Goal: Task Accomplishment & Management: Manage account settings

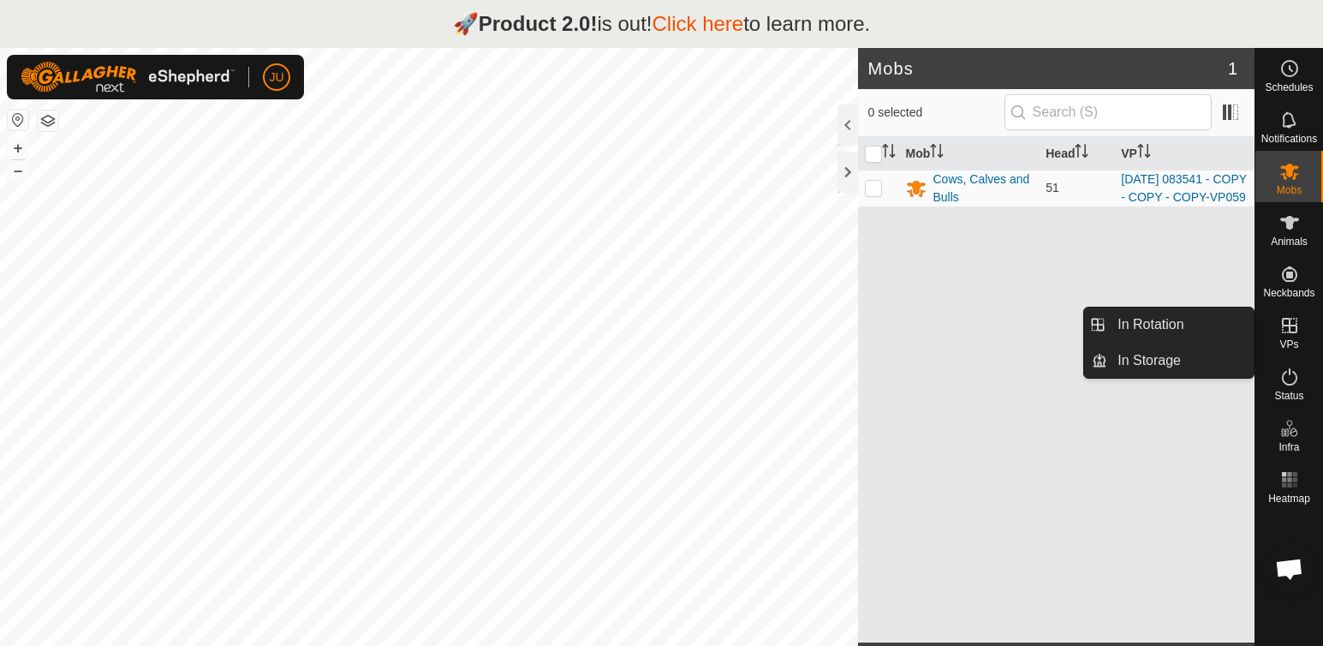
click at [1296, 328] on icon at bounding box center [1289, 325] width 15 height 15
click at [1176, 324] on link "In Rotation" at bounding box center [1180, 324] width 146 height 34
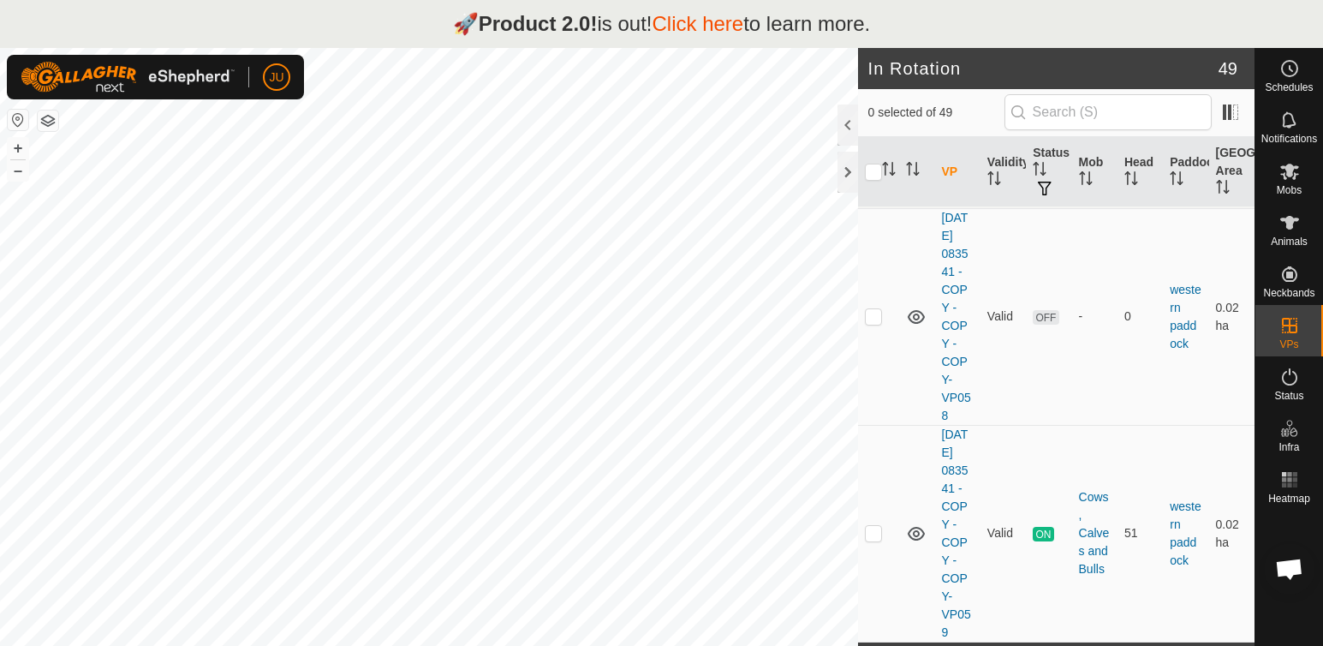
scroll to position [11055, 0]
click at [889, 520] on td at bounding box center [878, 533] width 41 height 217
click at [872, 526] on p-checkbox at bounding box center [873, 533] width 17 height 14
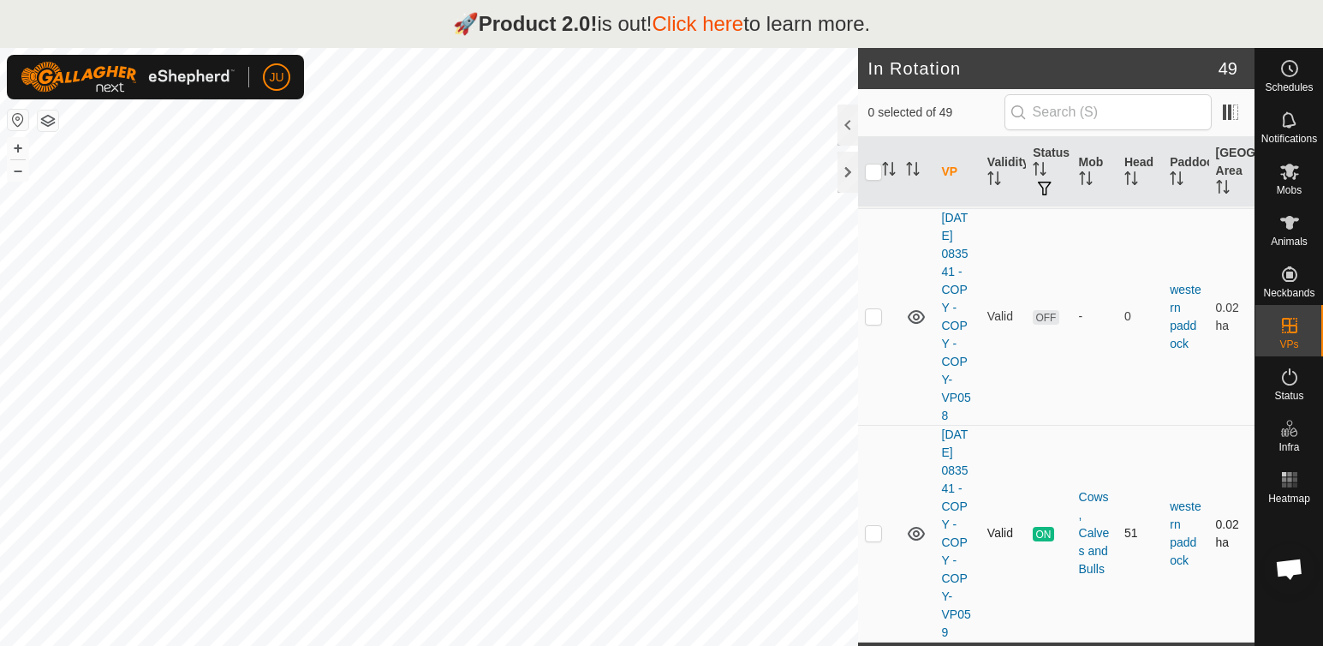
click at [873, 526] on p-checkbox at bounding box center [873, 533] width 17 height 14
checkbox input "false"
click at [1290, 174] on icon at bounding box center [1289, 172] width 19 height 16
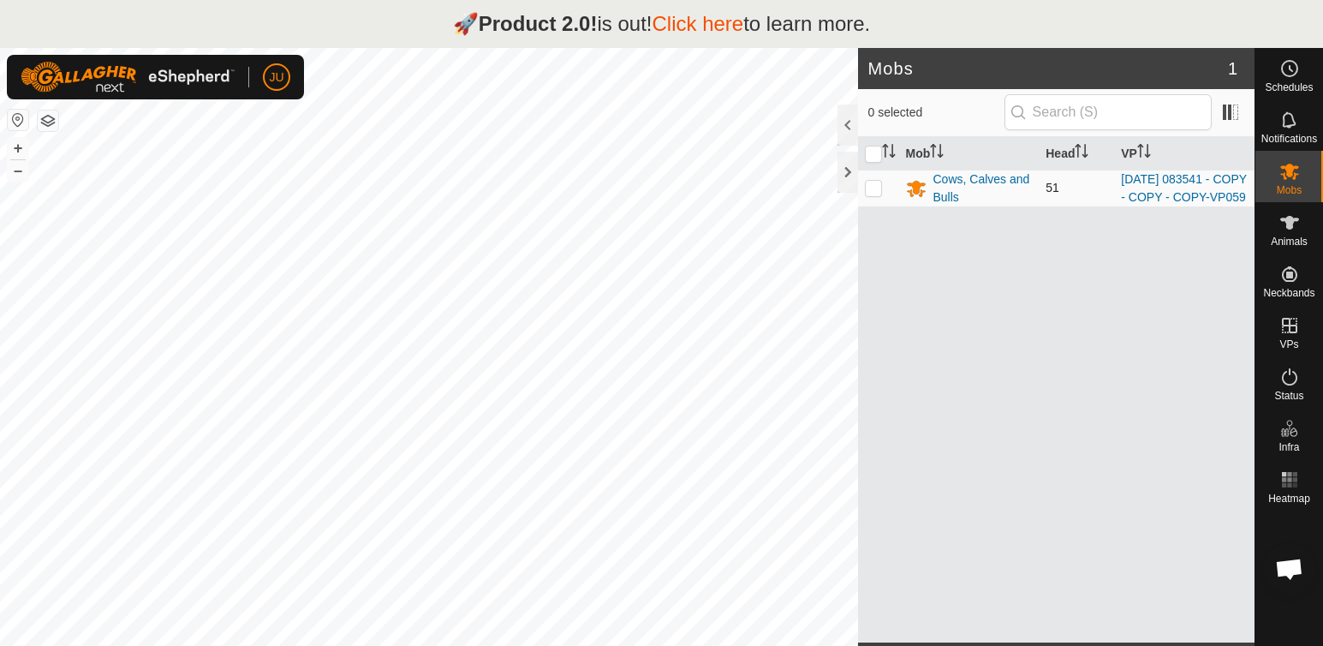
click at [874, 194] on p-checkbox at bounding box center [873, 188] width 17 height 14
checkbox input "true"
checkbox input "false"
